Goal: Task Accomplishment & Management: Complete application form

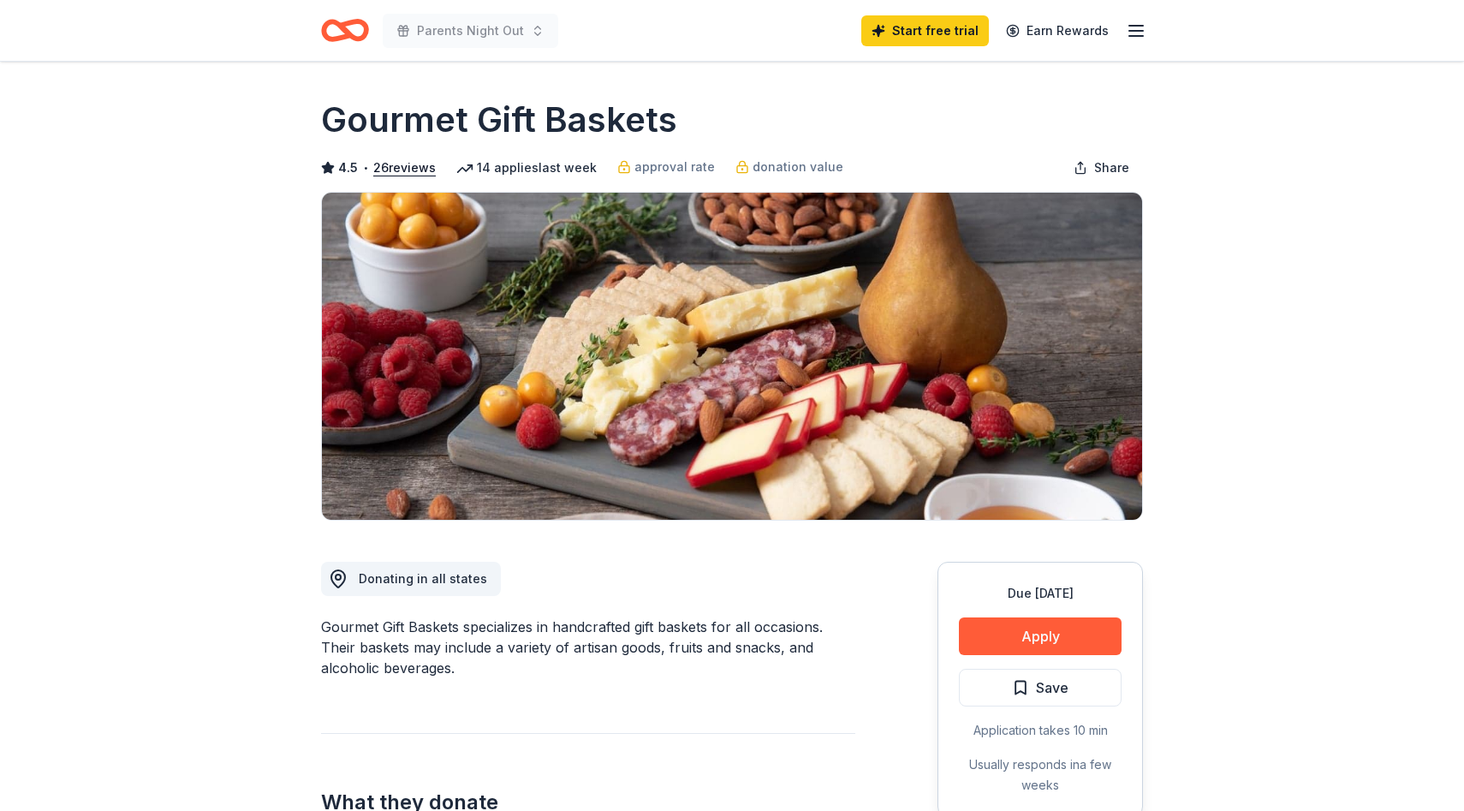
click at [1134, 32] on icon "button" at bounding box center [1136, 31] width 21 height 21
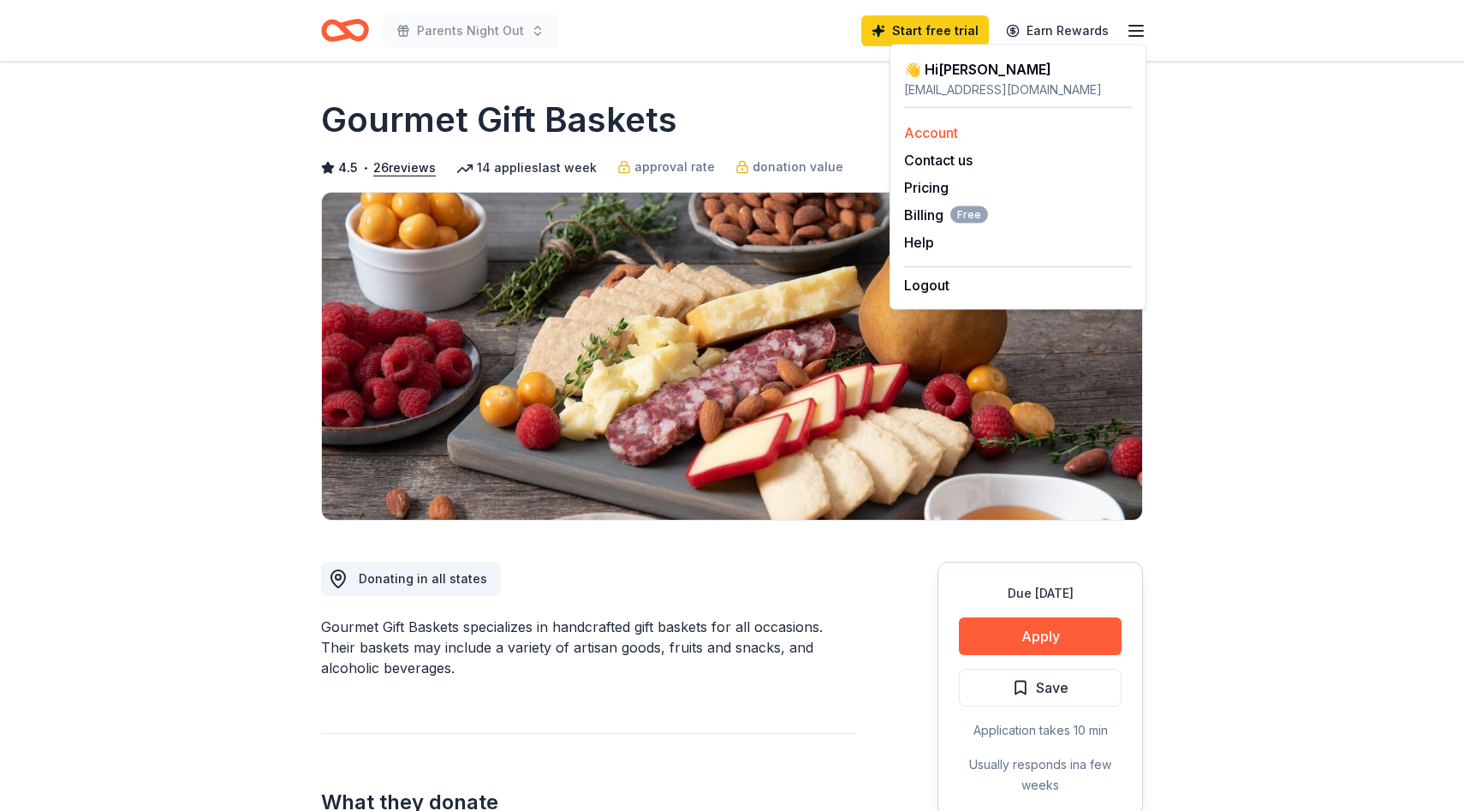
click at [929, 135] on link "Account" at bounding box center [931, 132] width 54 height 17
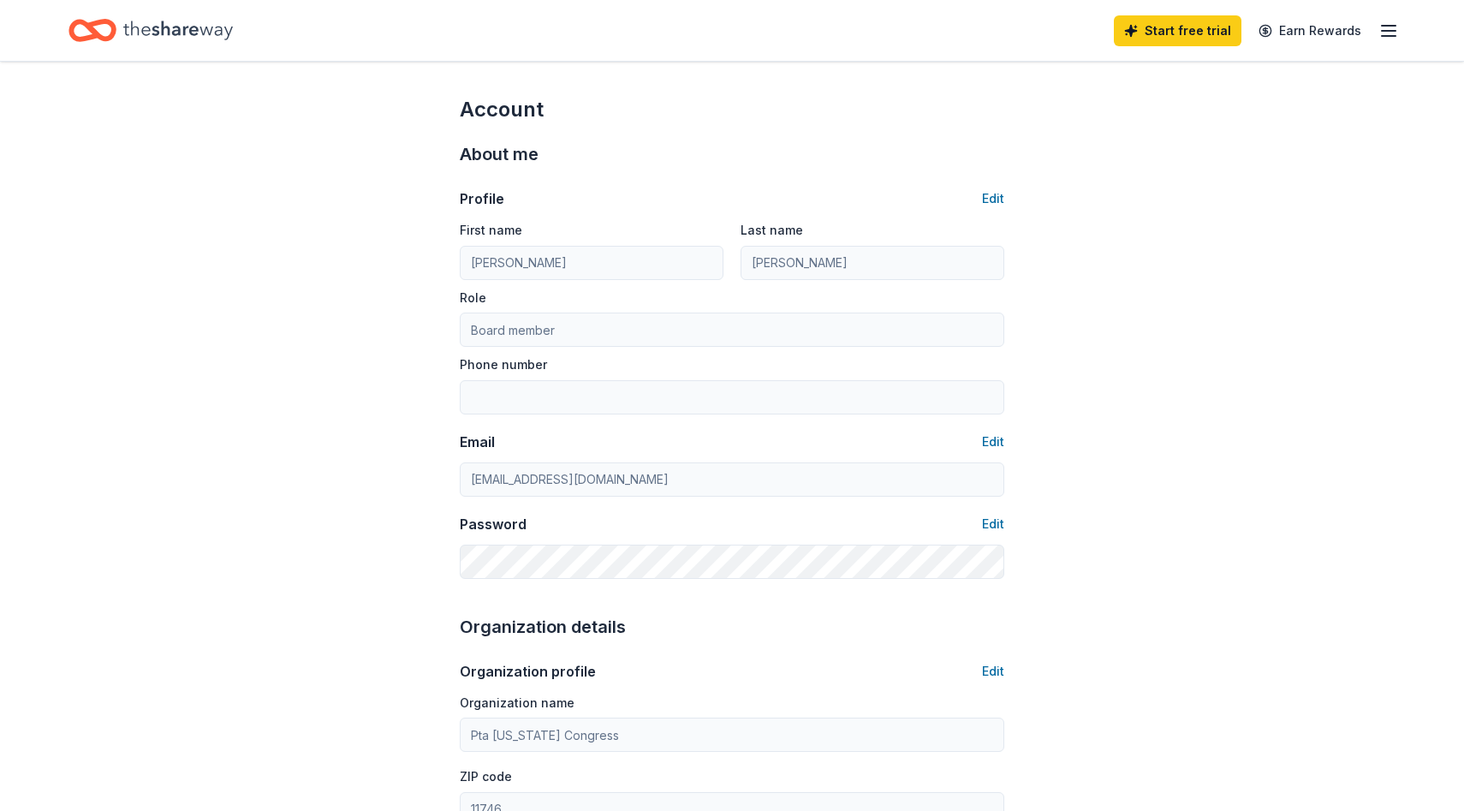
click at [164, 33] on icon "Home" at bounding box center [178, 30] width 110 height 35
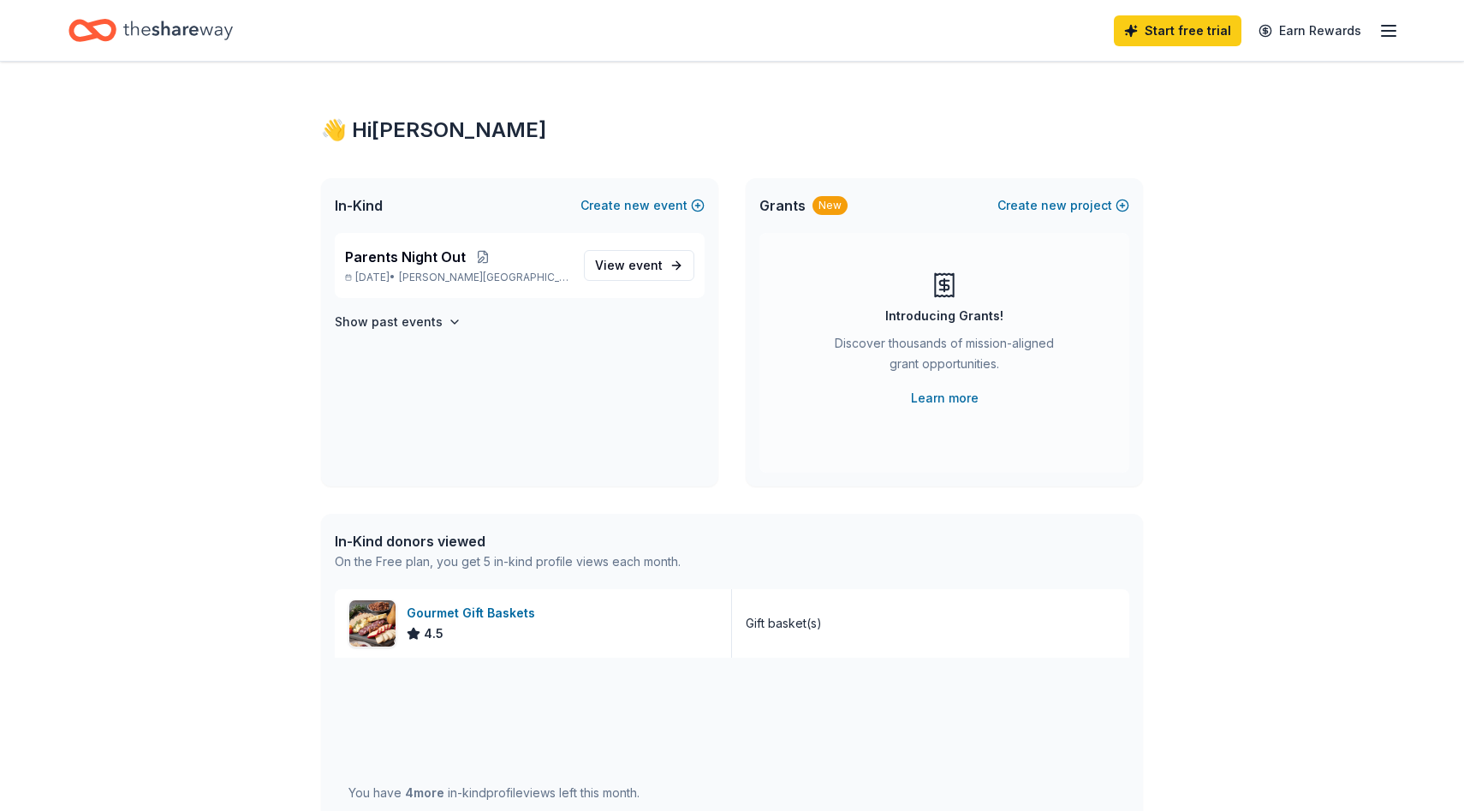
click at [92, 23] on icon "Home" at bounding box center [100, 29] width 27 height 17
click at [648, 259] on span "event" at bounding box center [645, 265] width 34 height 15
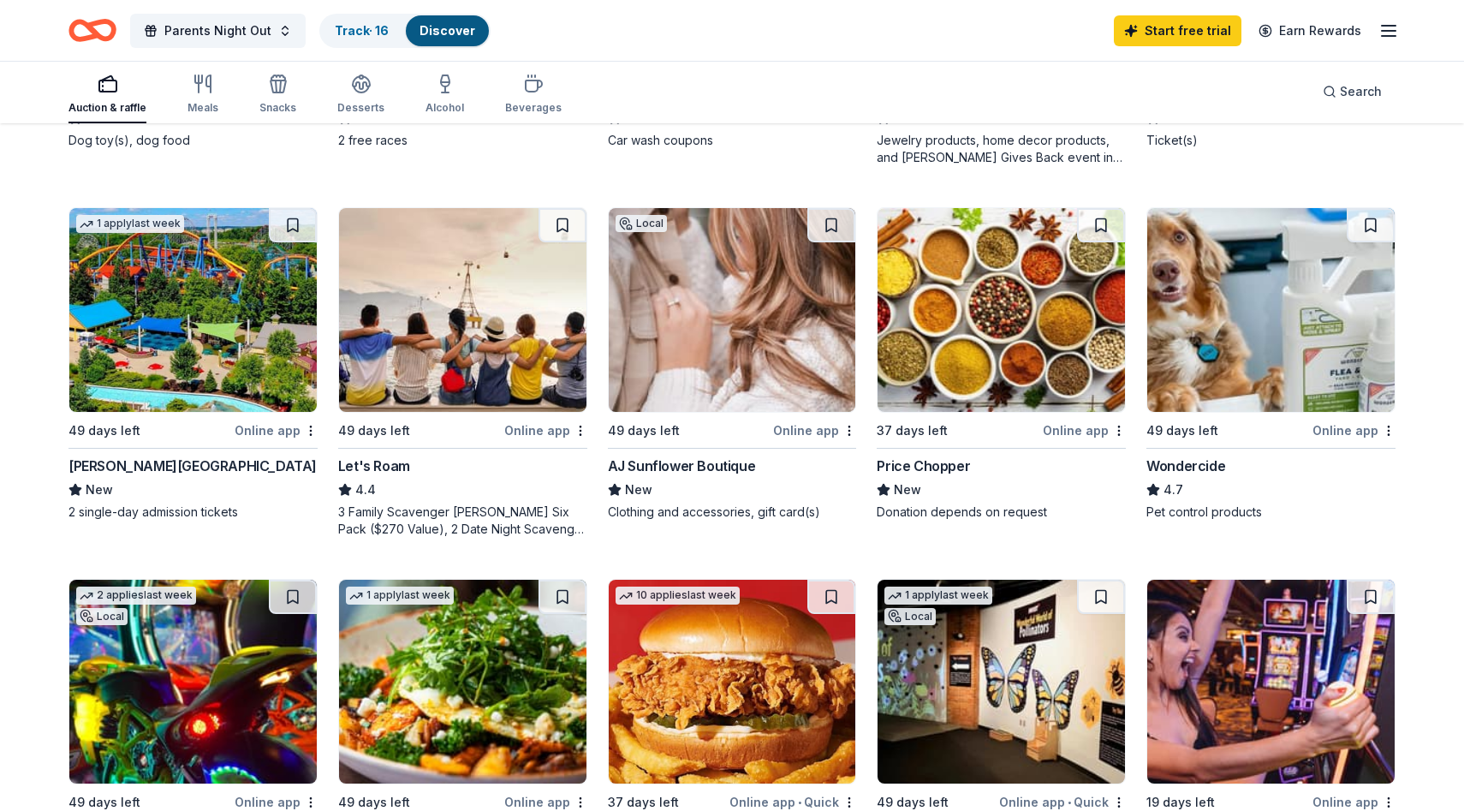
scroll to position [865, 0]
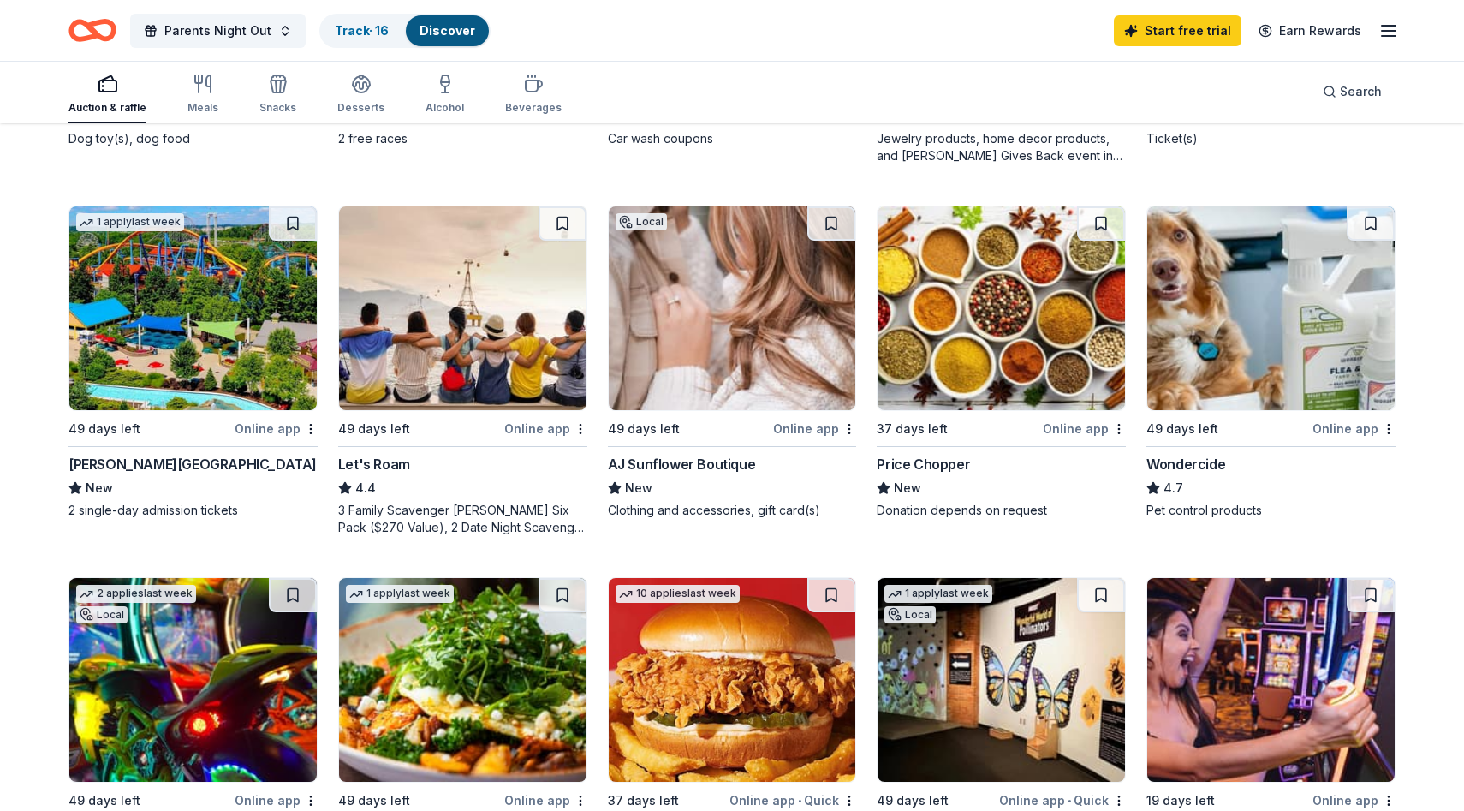
click at [166, 454] on div "[PERSON_NAME][GEOGRAPHIC_DATA]" at bounding box center [192, 464] width 248 height 21
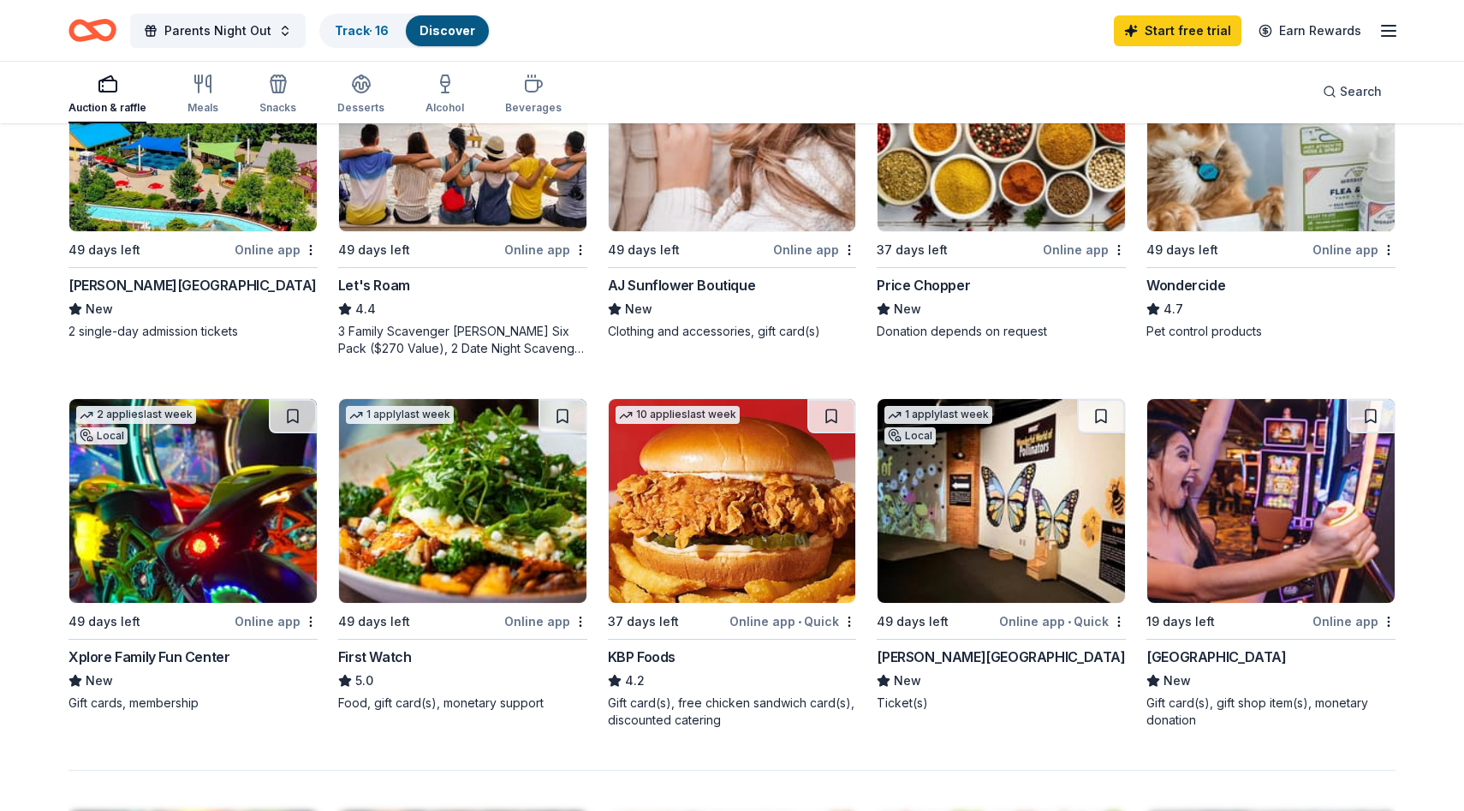
scroll to position [1029, 0]
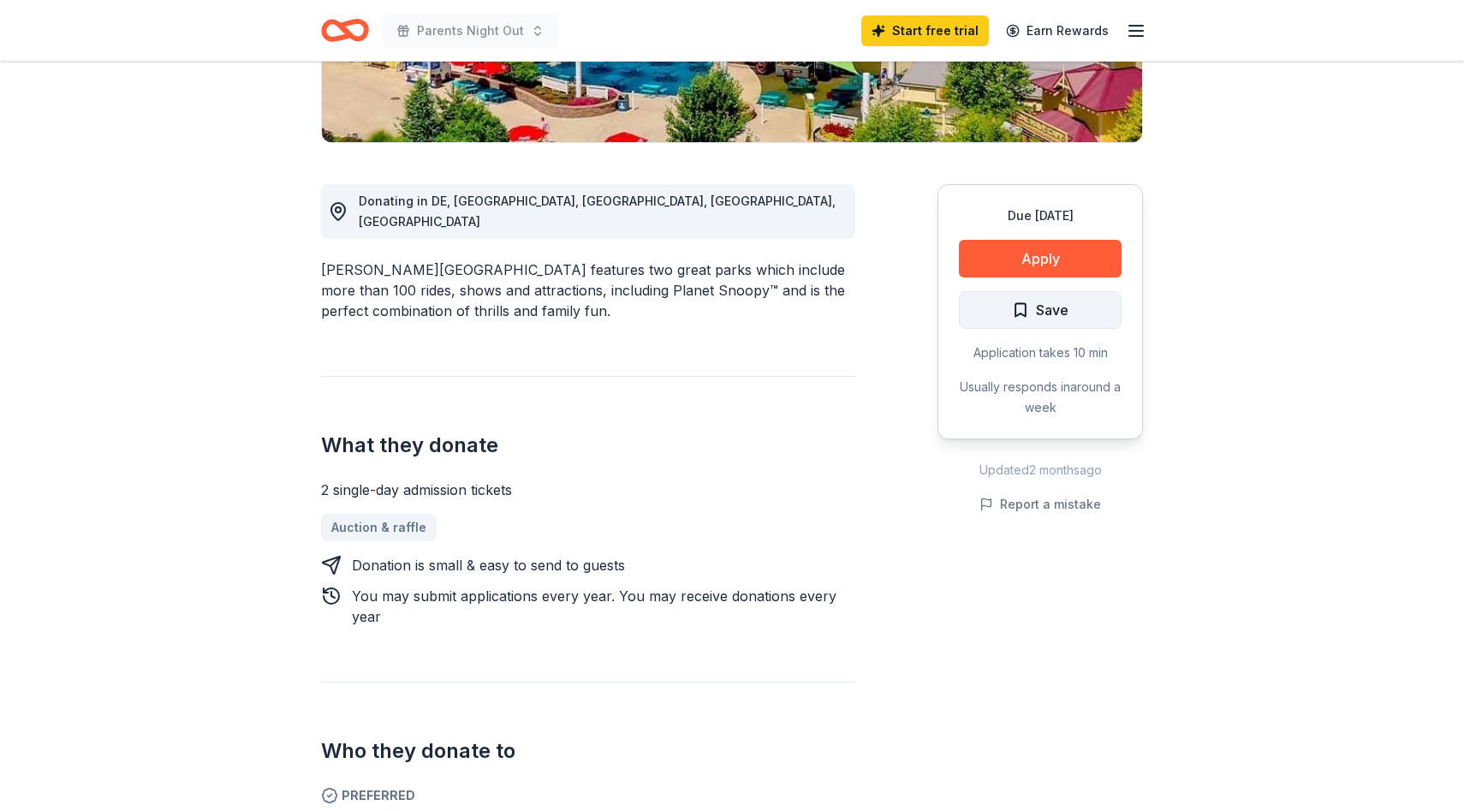
scroll to position [405, 0]
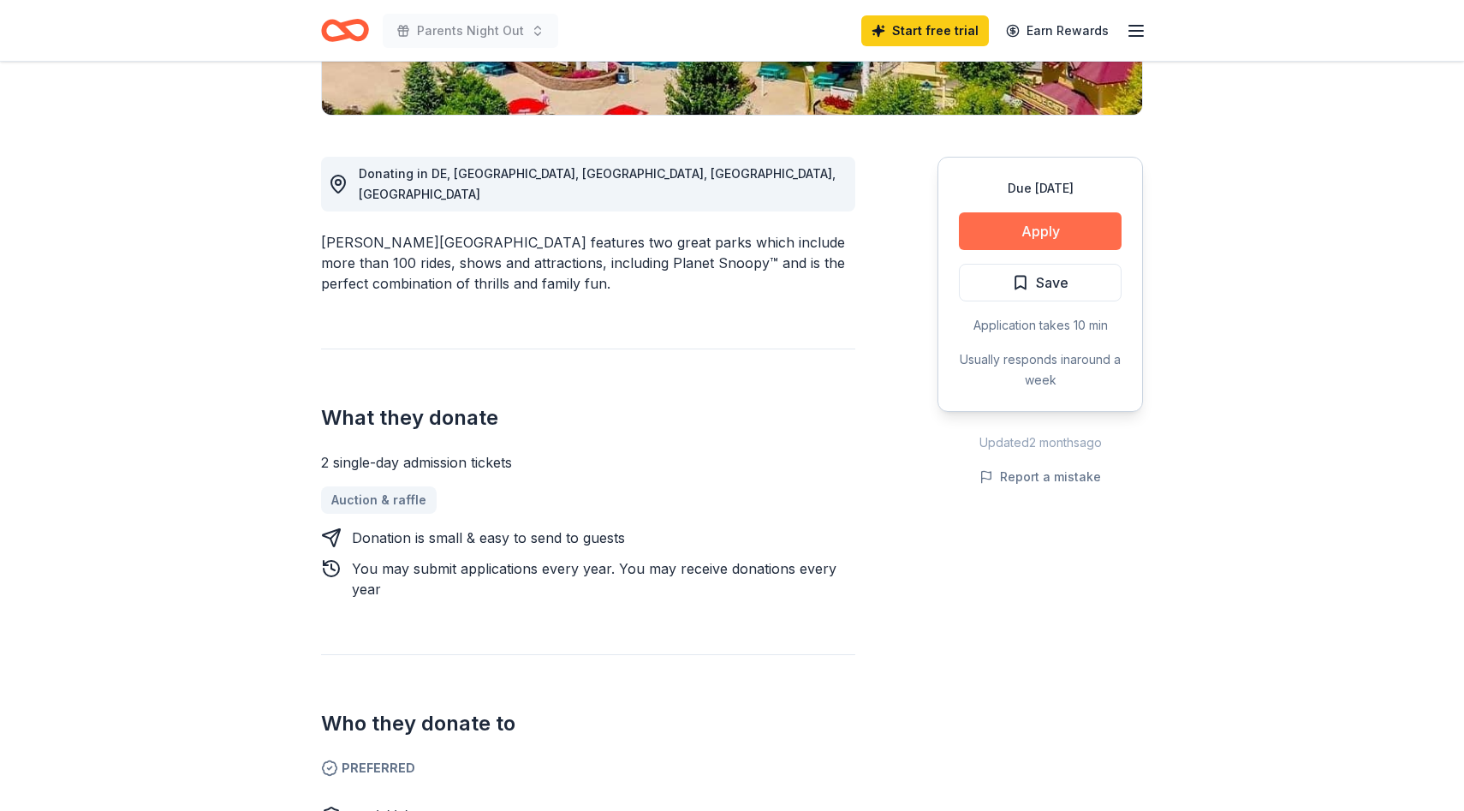
click at [1044, 220] on button "Apply" at bounding box center [1040, 231] width 163 height 38
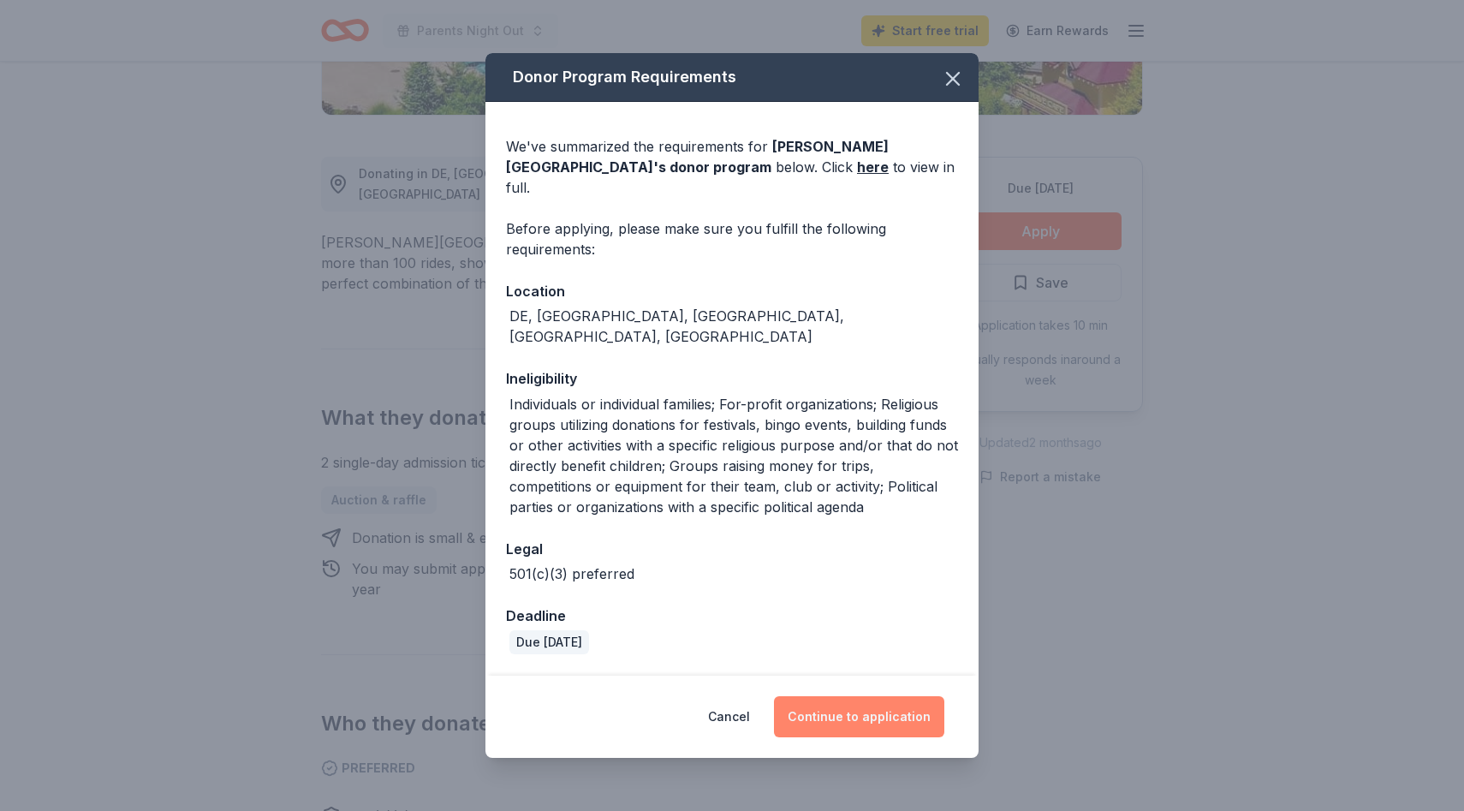
click at [837, 706] on button "Continue to application" at bounding box center [859, 716] width 170 height 41
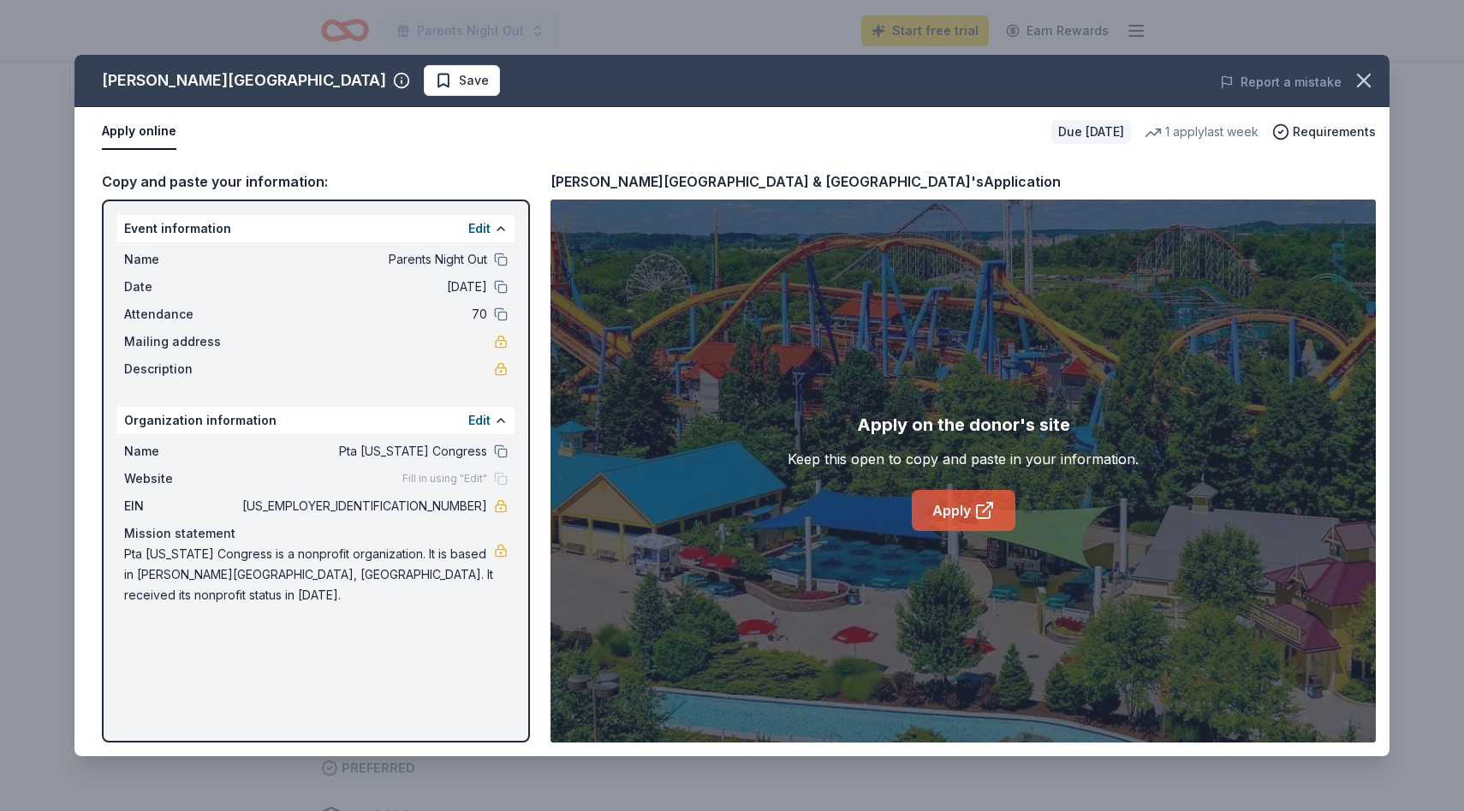
click at [968, 507] on link "Apply" at bounding box center [964, 510] width 104 height 41
